Goal: Task Accomplishment & Management: Complete application form

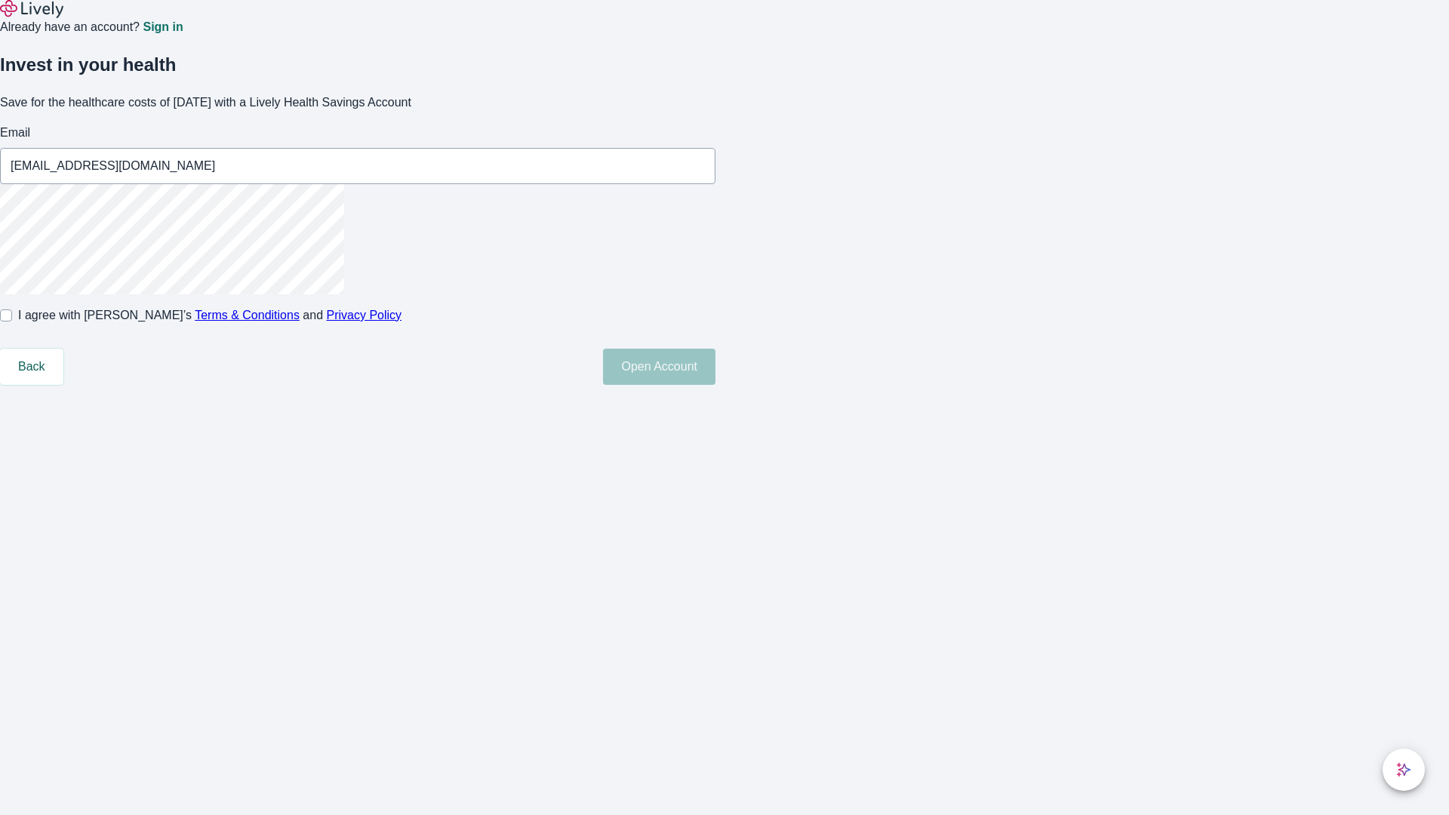
click at [12, 321] on input "I agree with Lively’s Terms & Conditions and Privacy Policy" at bounding box center [6, 315] width 12 height 12
checkbox input "true"
click at [715, 385] on button "Open Account" at bounding box center [659, 367] width 112 height 36
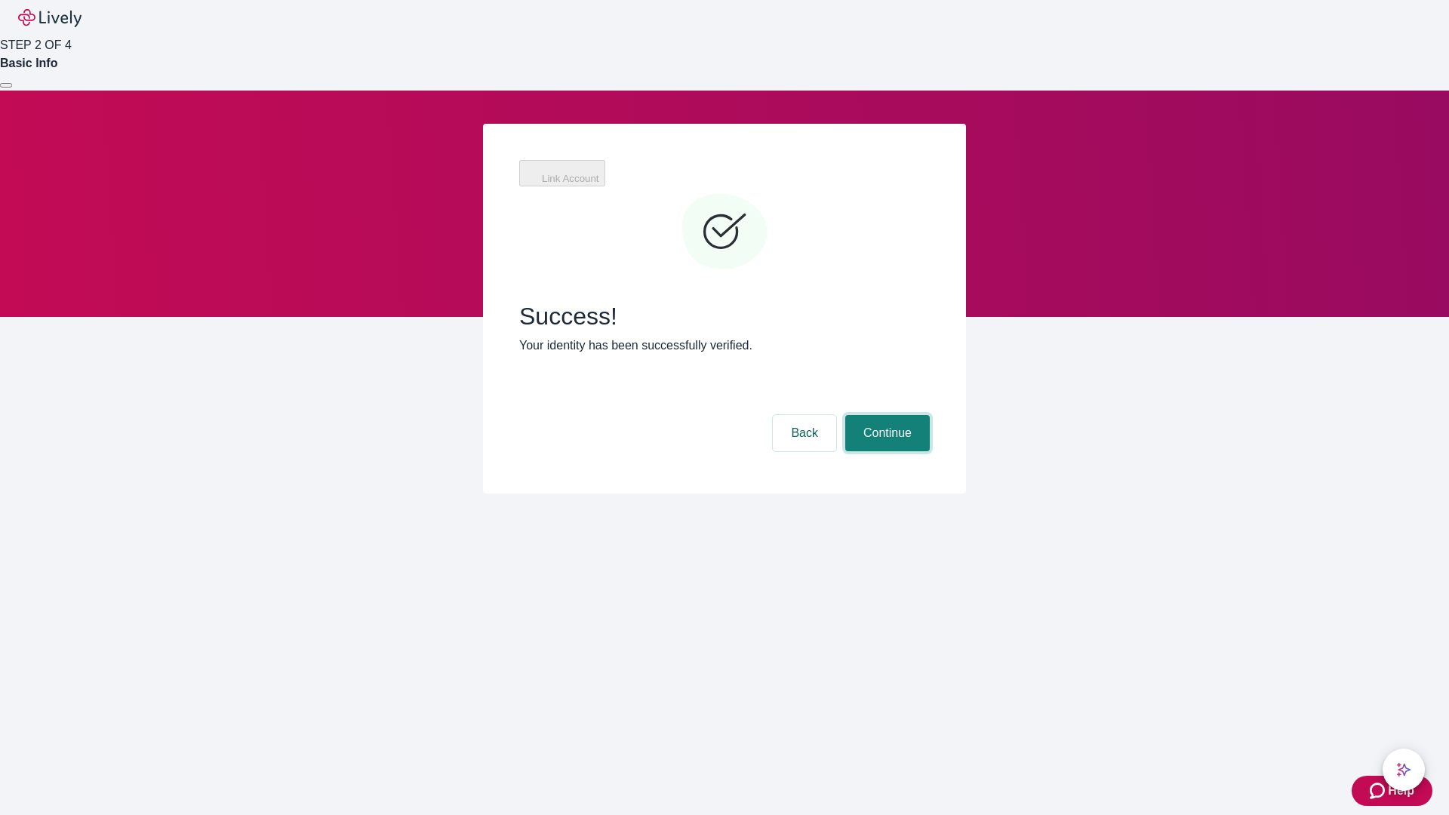
click at [885, 415] on button "Continue" at bounding box center [887, 433] width 85 height 36
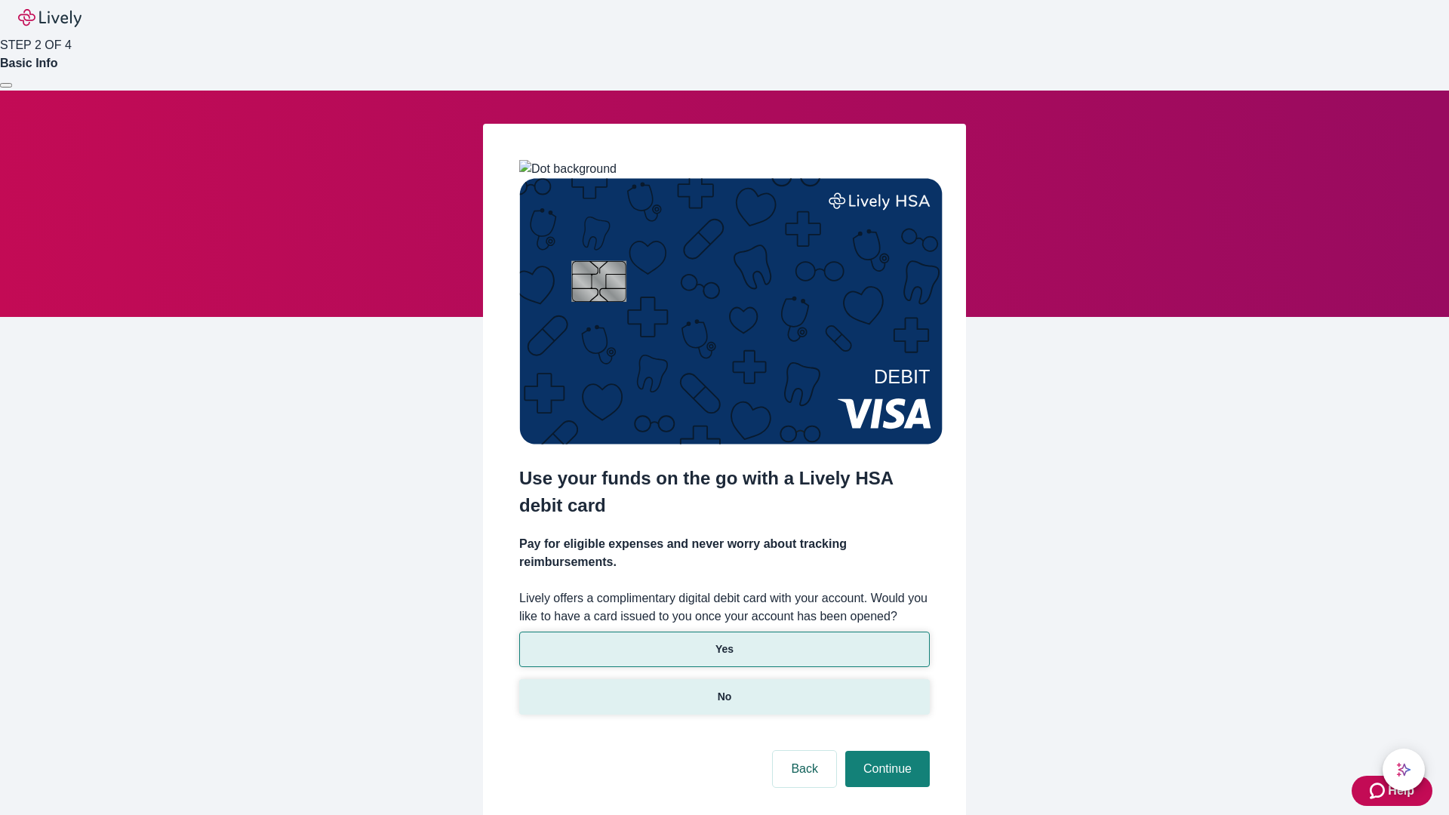
click at [724, 689] on p "No" at bounding box center [725, 697] width 14 height 16
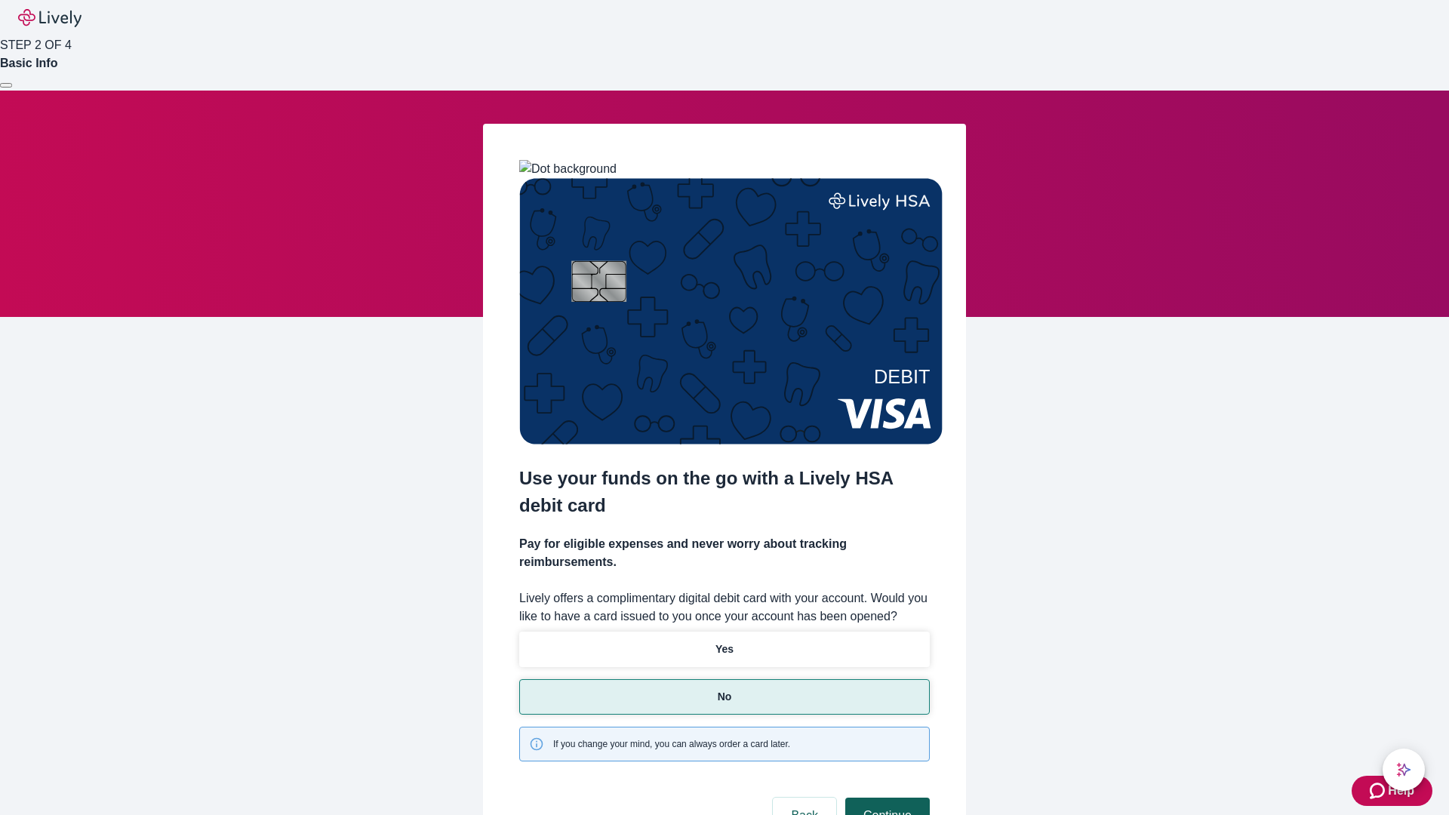
click at [885, 798] on button "Continue" at bounding box center [887, 816] width 85 height 36
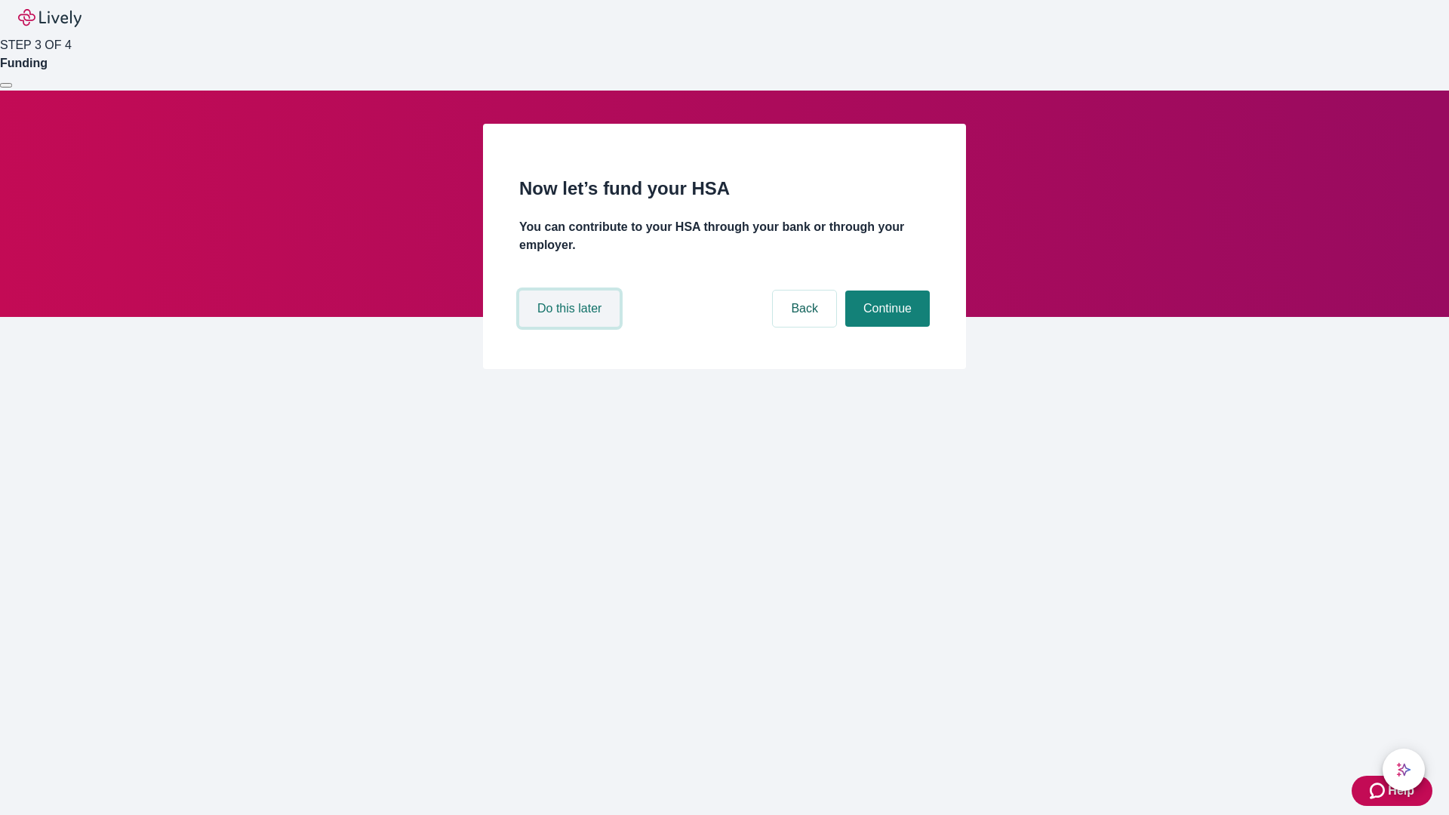
click at [571, 327] on button "Do this later" at bounding box center [569, 309] width 100 height 36
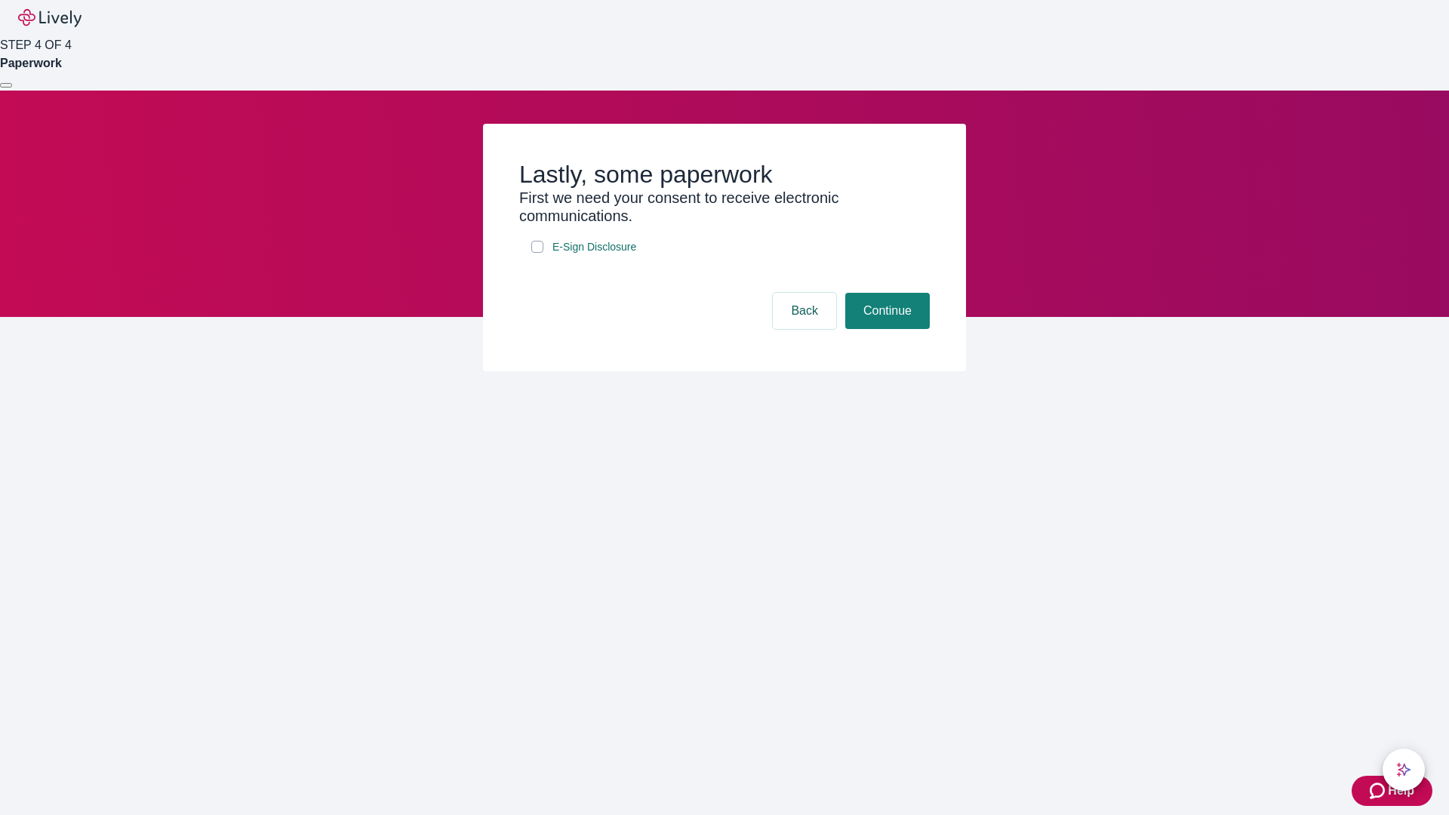
click at [537, 253] on input "E-Sign Disclosure" at bounding box center [537, 247] width 12 height 12
checkbox input "true"
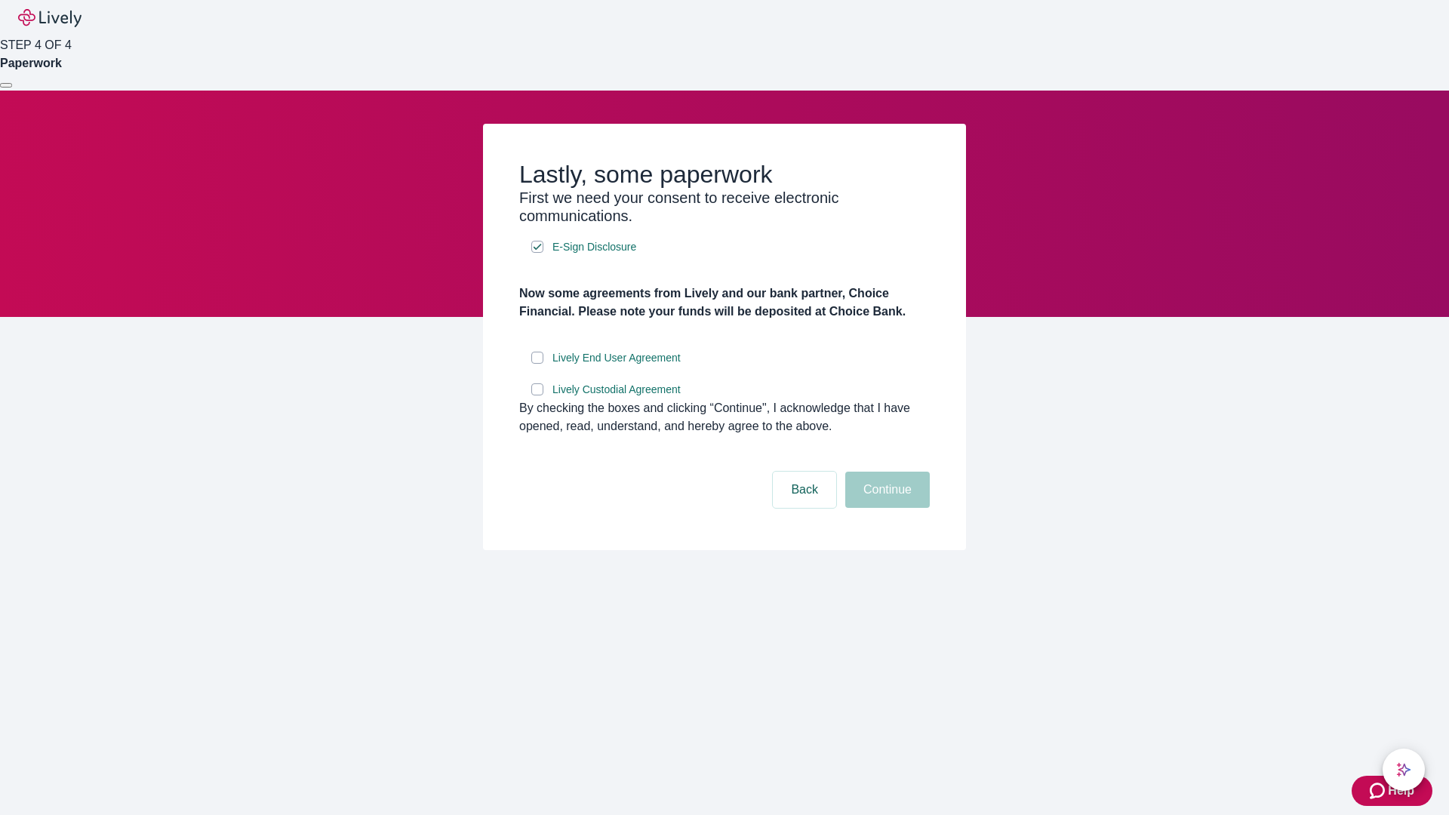
click at [537, 364] on input "Lively End User Agreement" at bounding box center [537, 358] width 12 height 12
checkbox input "true"
click at [537, 395] on input "Lively Custodial Agreement" at bounding box center [537, 389] width 12 height 12
checkbox input "true"
click at [885, 508] on button "Continue" at bounding box center [887, 490] width 85 height 36
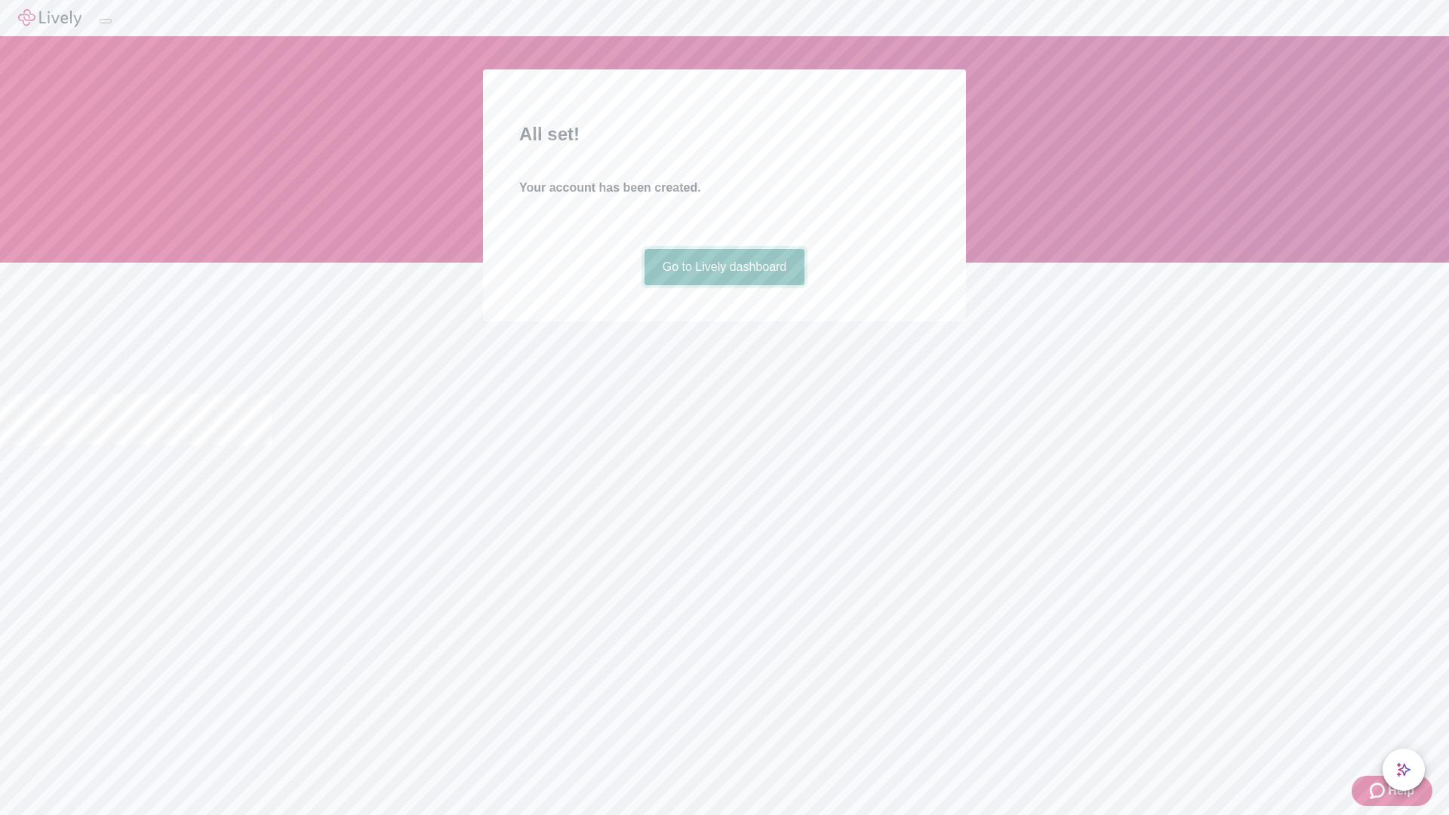
click at [724, 285] on link "Go to Lively dashboard" at bounding box center [724, 267] width 161 height 36
